Goal: Information Seeking & Learning: Learn about a topic

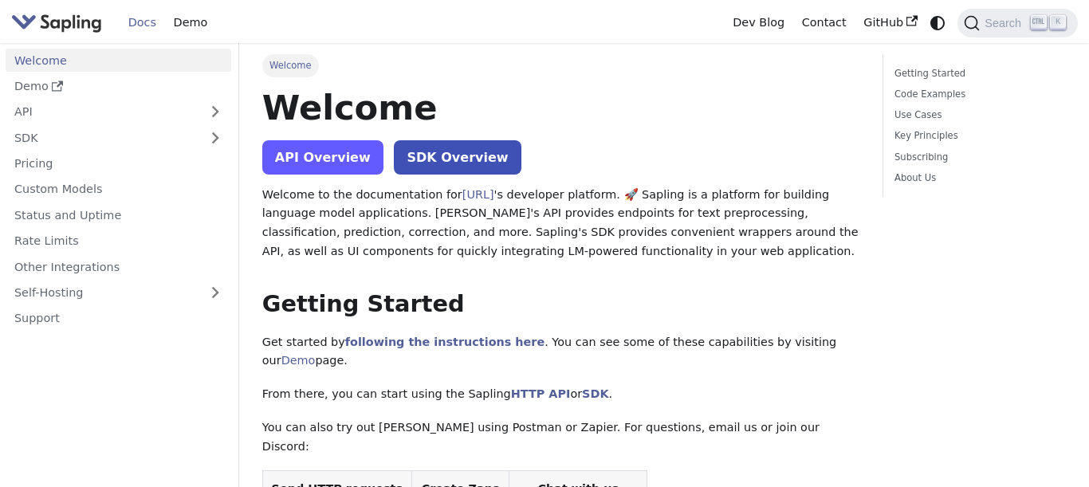
click at [341, 153] on link "API Overview" at bounding box center [322, 157] width 121 height 34
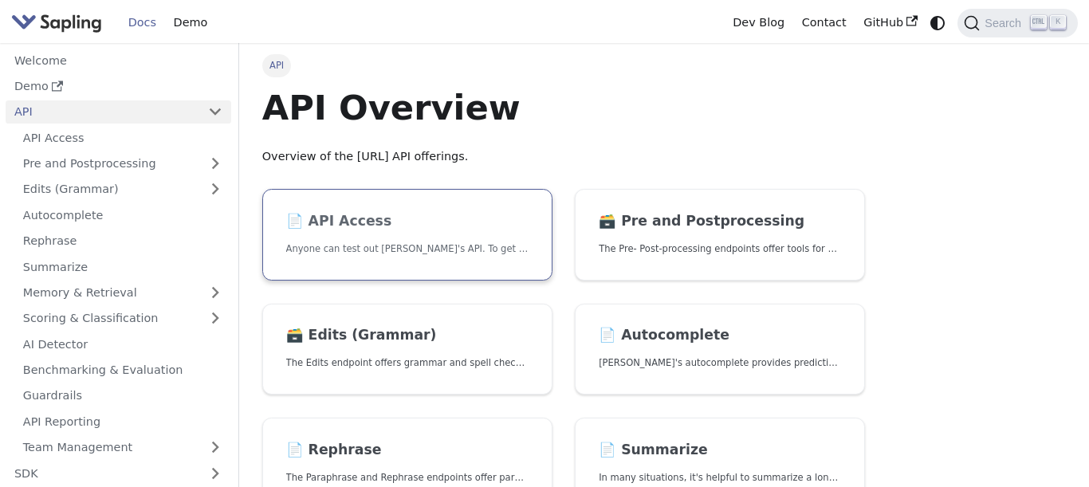
click at [372, 250] on p "Anyone can test out [PERSON_NAME]'s API. To get started with the API, simply:" at bounding box center [407, 249] width 242 height 15
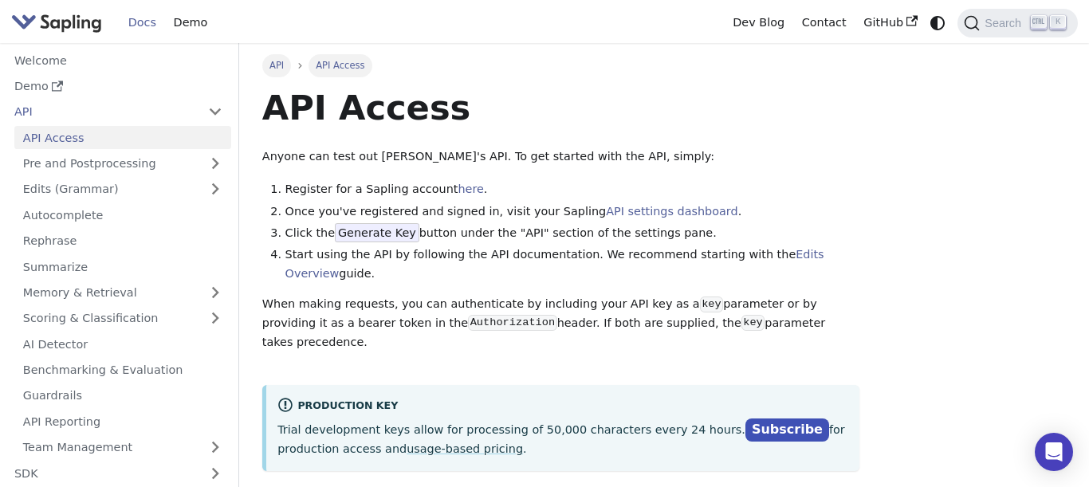
click at [289, 68] on link "API" at bounding box center [276, 65] width 29 height 22
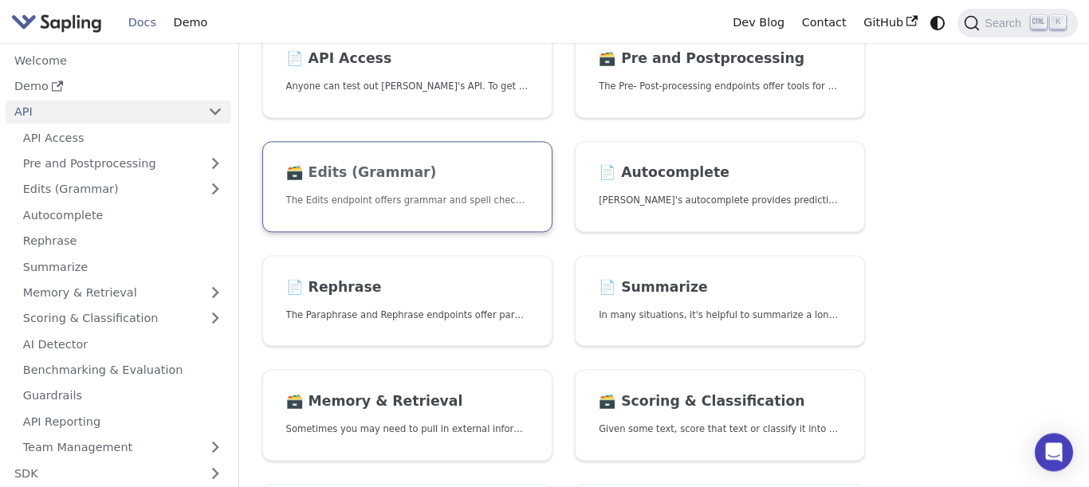
scroll to position [182, 0]
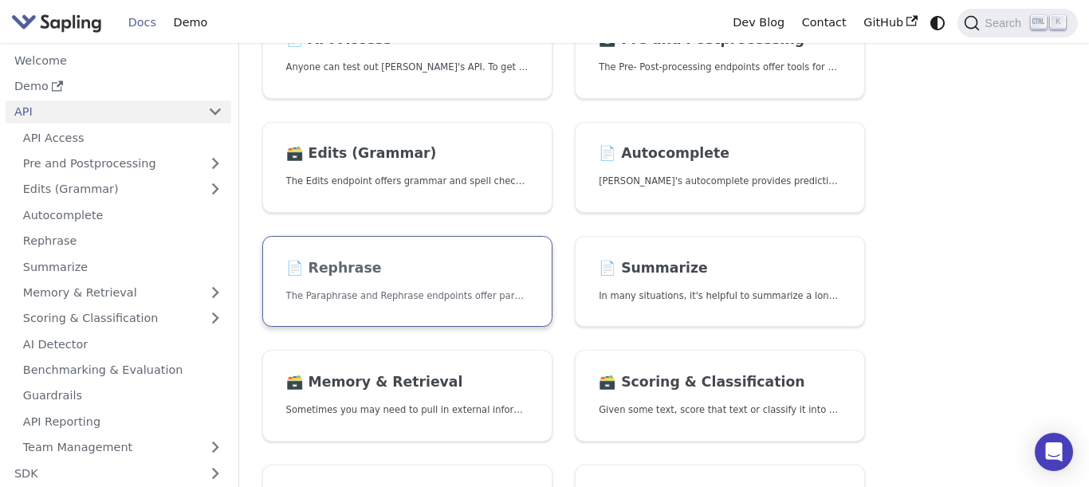
click at [380, 279] on link "📄️ Rephrase The Paraphrase and Rephrase endpoints offer paraphrasing for partic…" at bounding box center [407, 282] width 290 height 92
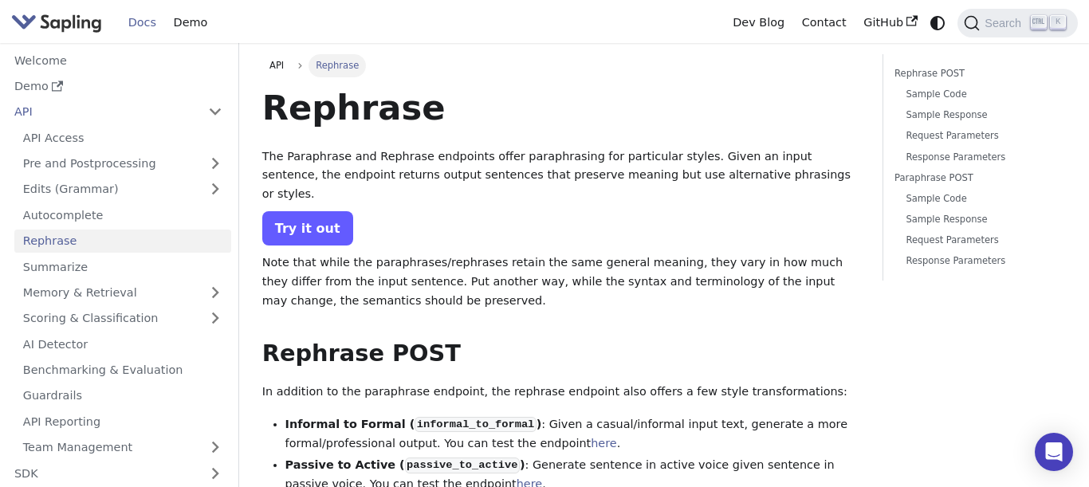
click at [306, 211] on link "Try it out" at bounding box center [307, 228] width 91 height 34
